Goal: Task Accomplishment & Management: Use online tool/utility

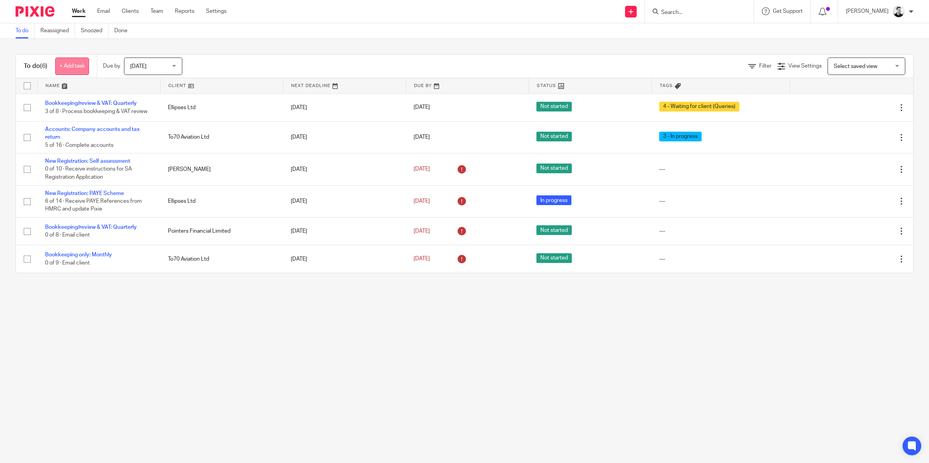
click at [75, 68] on link "+ Add task" at bounding box center [72, 66] width 34 height 17
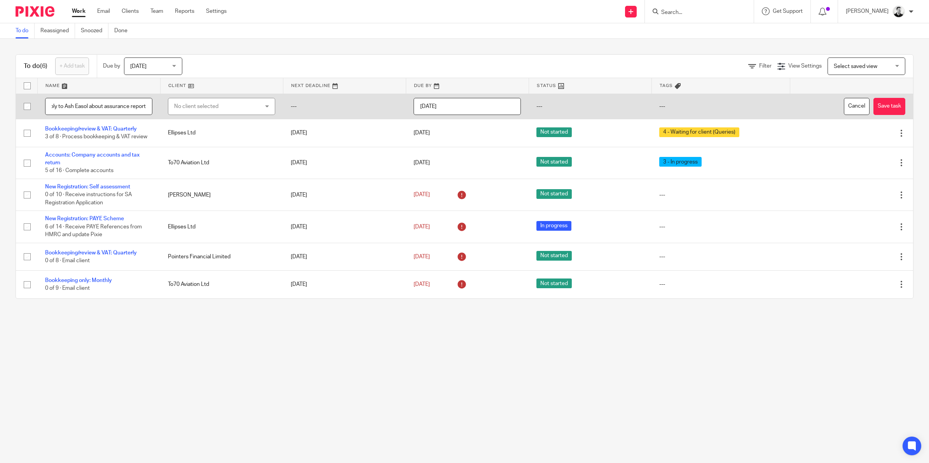
scroll to position [0, 12]
type input "Reply to Ash Easol about assurance report"
click at [175, 110] on div "No client selected" at bounding box center [214, 106] width 80 height 16
type input "easo"
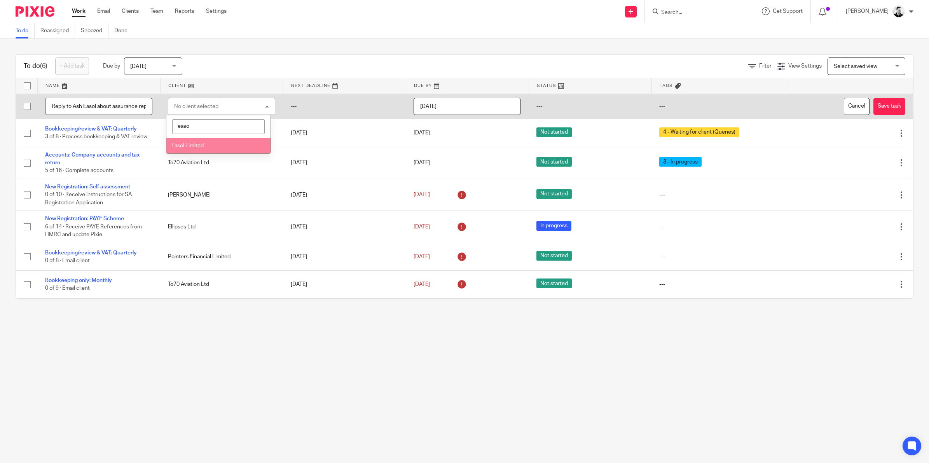
click at [197, 154] on div "easo Easol Limited" at bounding box center [218, 134] width 105 height 39
click at [196, 150] on li "Easol Limited" at bounding box center [218, 146] width 104 height 16
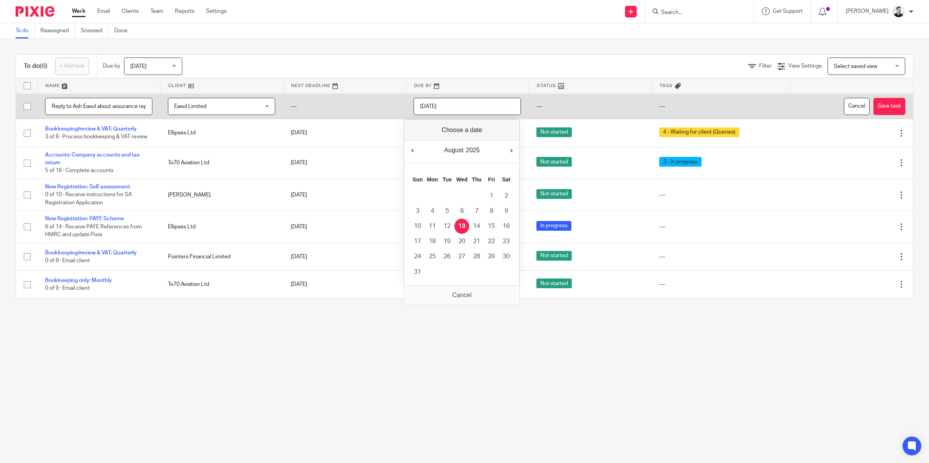
click at [459, 109] on input "[DATE]" at bounding box center [467, 106] width 107 height 17
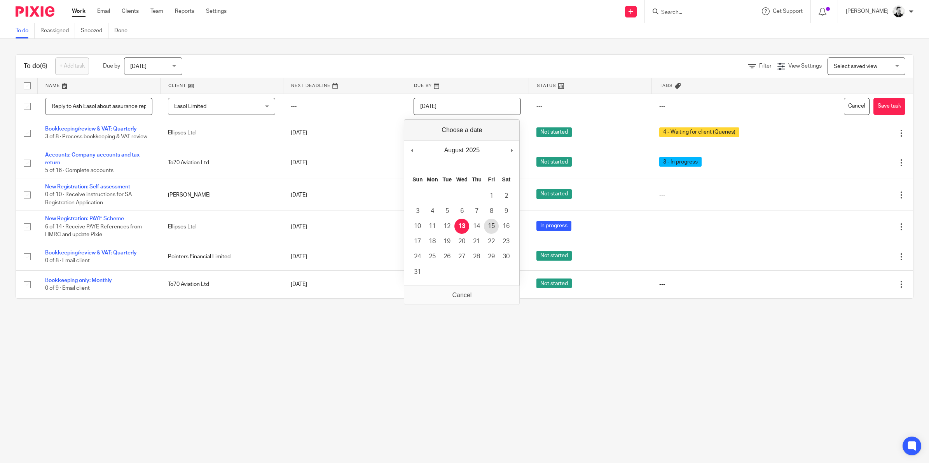
type input "[DATE]"
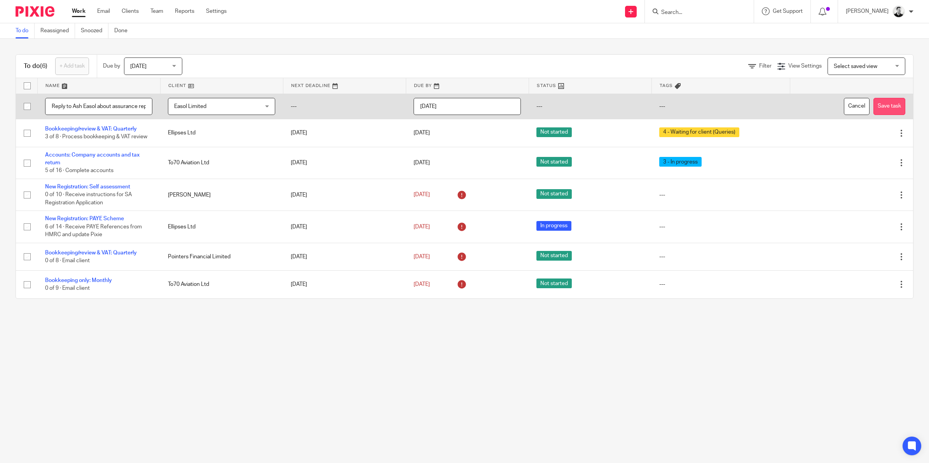
click at [875, 105] on button "Save task" at bounding box center [889, 106] width 32 height 17
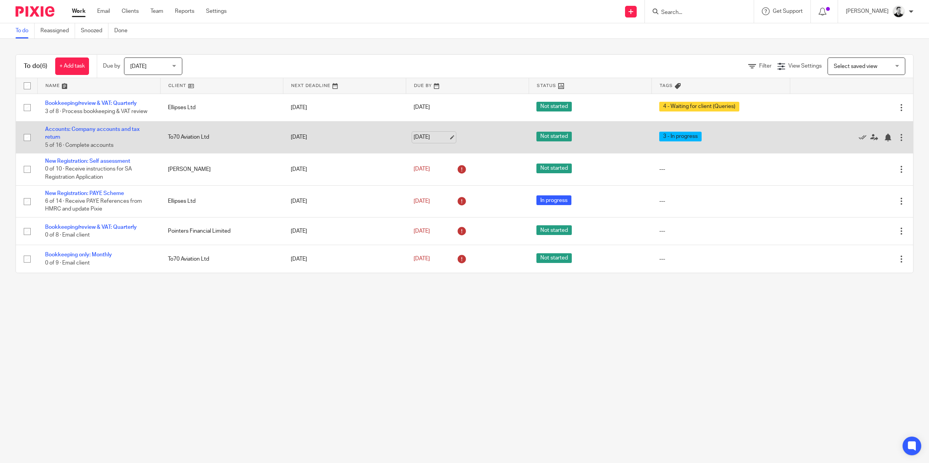
click at [415, 136] on link "[DATE]" at bounding box center [431, 137] width 35 height 8
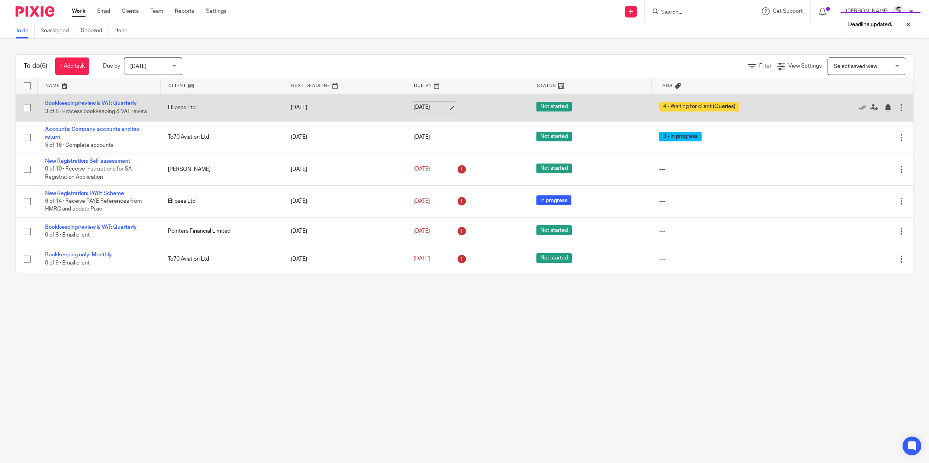
click at [422, 103] on link "[DATE]" at bounding box center [431, 107] width 35 height 8
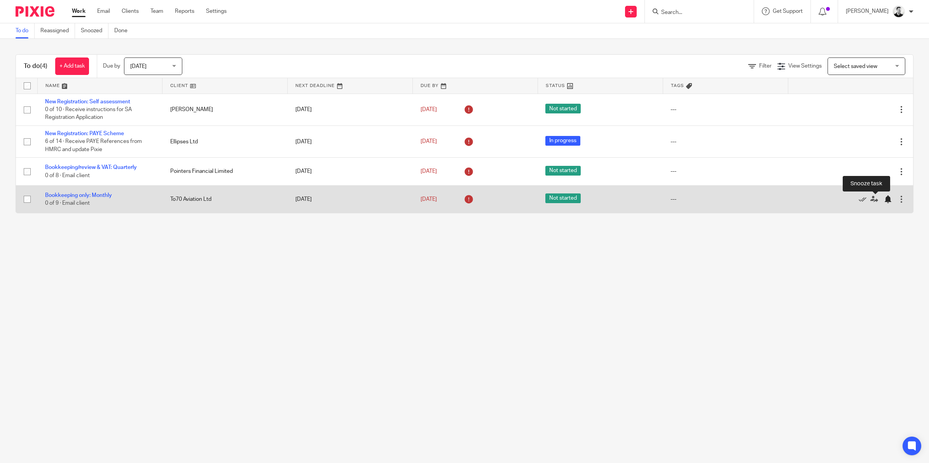
click at [884, 199] on div at bounding box center [888, 200] width 8 height 8
